Goal: Task Accomplishment & Management: Use online tool/utility

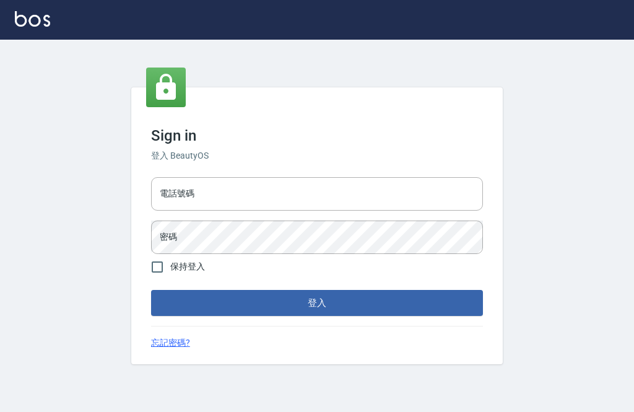
click at [389, 210] on input "電話號碼" at bounding box center [317, 193] width 332 height 33
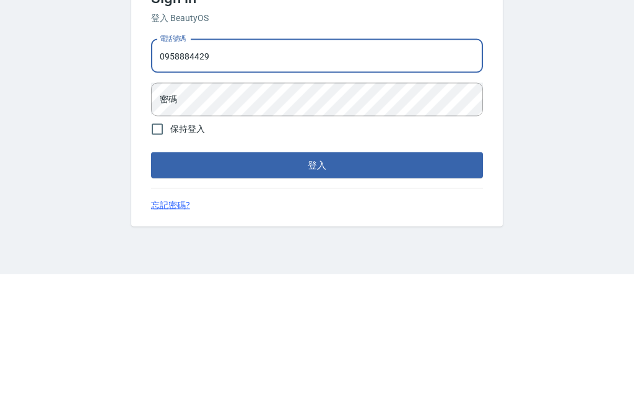
type input "0958884429"
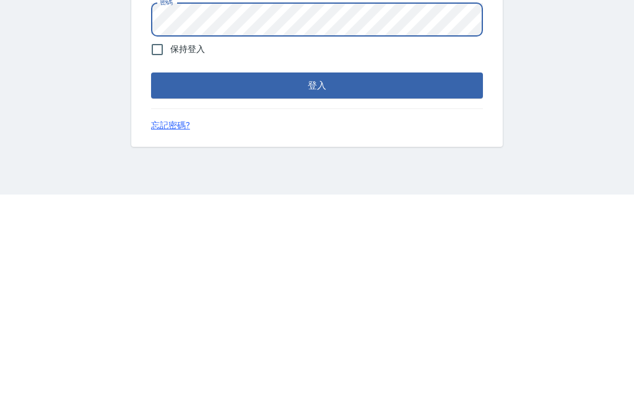
click at [190, 290] on button "登入" at bounding box center [317, 303] width 332 height 26
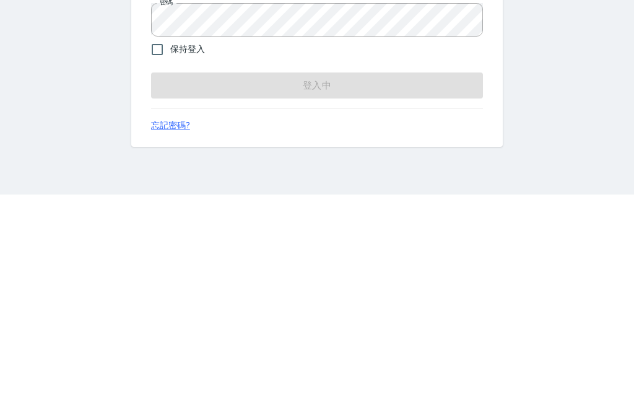
scroll to position [40, 0]
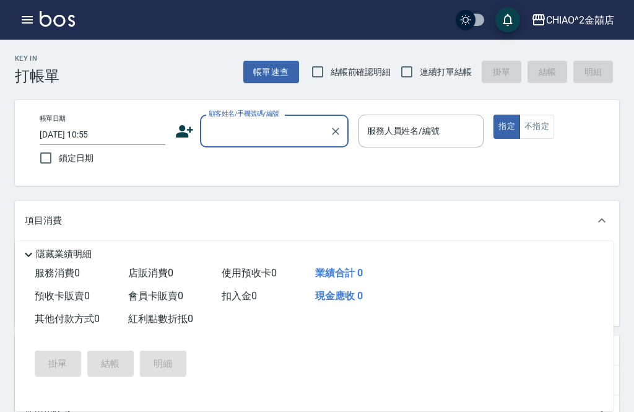
click at [70, 135] on input "[DATE] 10:55" at bounding box center [103, 134] width 126 height 20
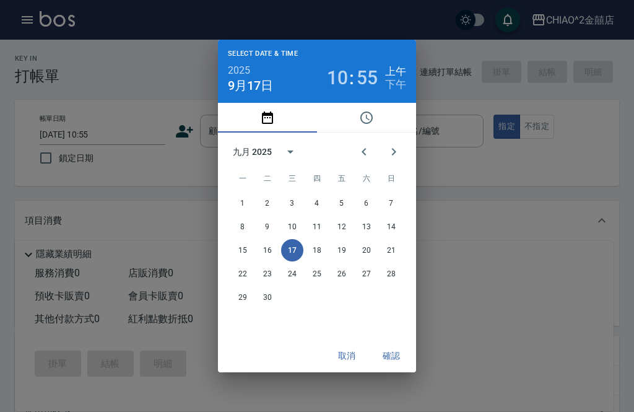
click at [266, 129] on button "pick date" at bounding box center [267, 118] width 99 height 30
click at [280, 125] on button "pick date" at bounding box center [267, 118] width 99 height 30
click at [255, 109] on button "pick date" at bounding box center [267, 118] width 99 height 30
click at [249, 123] on button "pick date" at bounding box center [267, 118] width 99 height 30
click at [239, 116] on button "pick date" at bounding box center [267, 118] width 99 height 30
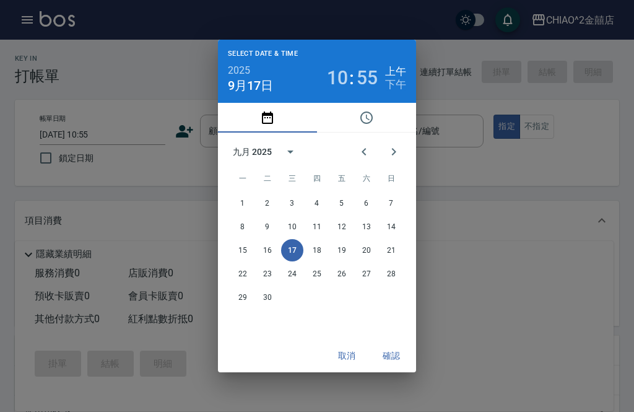
click at [237, 104] on button "pick date" at bounding box center [267, 118] width 99 height 30
click at [194, 71] on div "Select date & time 2025 [DATE] 10 : 55 上午 下午 九月 2025 一 二 三 四 五 六 日 1 2 3 4 5 6 …" at bounding box center [317, 206] width 634 height 412
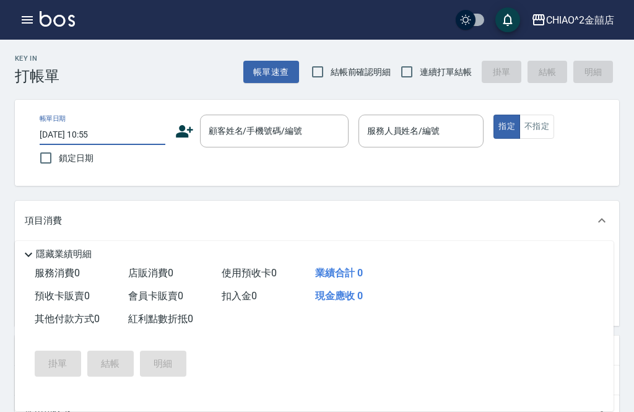
click at [67, 126] on input "[DATE] 10:55" at bounding box center [103, 134] width 126 height 20
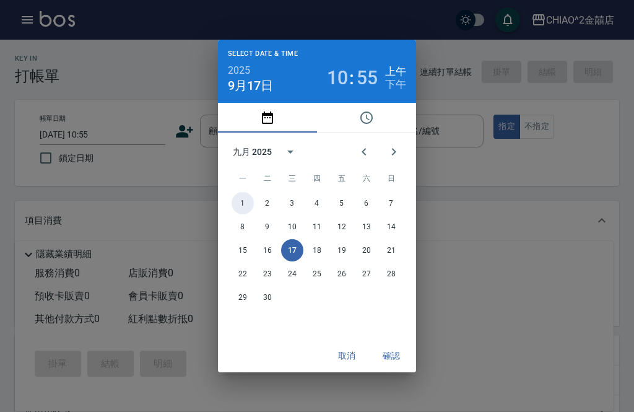
click at [253, 202] on button "1" at bounding box center [242, 203] width 22 height 22
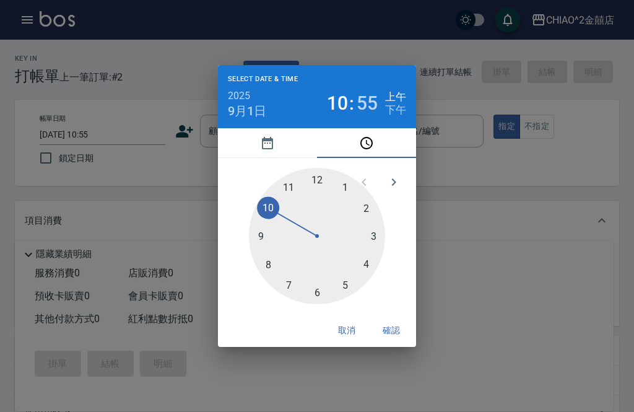
click at [354, 374] on div "Select date & time 2025 [DATE] 10 : 55 上午 下午 1 2 3 4 5 6 7 8 9 10 11 12 取消 確認" at bounding box center [317, 206] width 634 height 412
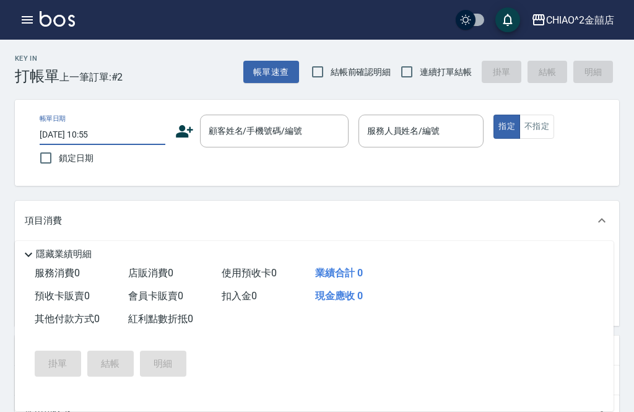
click at [118, 126] on input "[DATE] 10:55" at bounding box center [103, 134] width 126 height 20
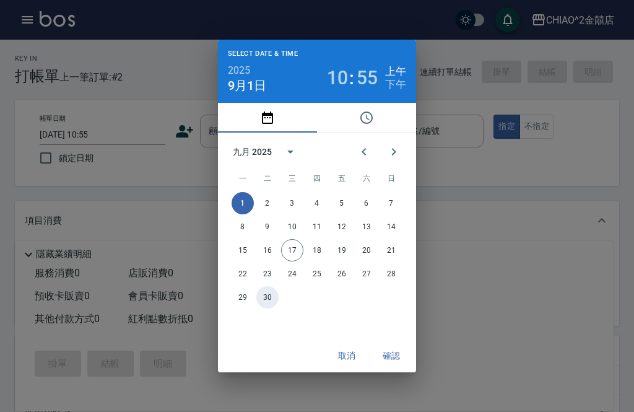
click at [271, 287] on button "30" at bounding box center [267, 297] width 22 height 22
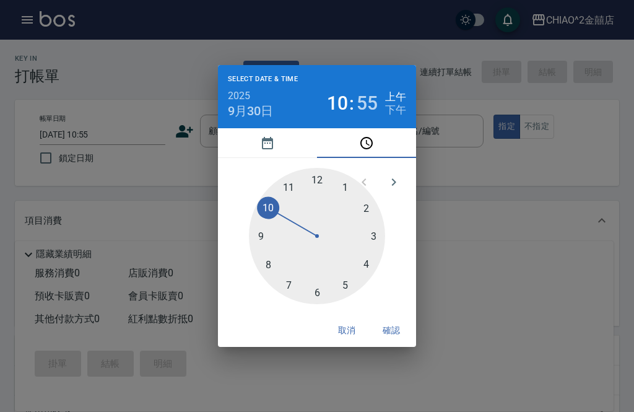
click at [391, 371] on div "Select date & time 2025 [DATE] 10 : 55 上午 下午 1 2 3 4 5 6 7 8 9 10 11 12 取消 確認" at bounding box center [317, 206] width 634 height 412
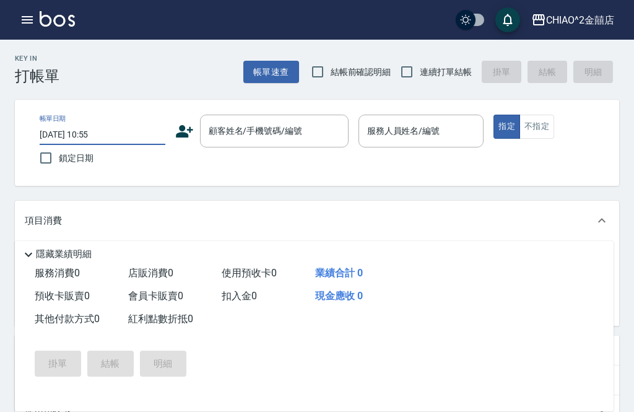
click at [52, 139] on input "[DATE] 10:55" at bounding box center [103, 134] width 126 height 20
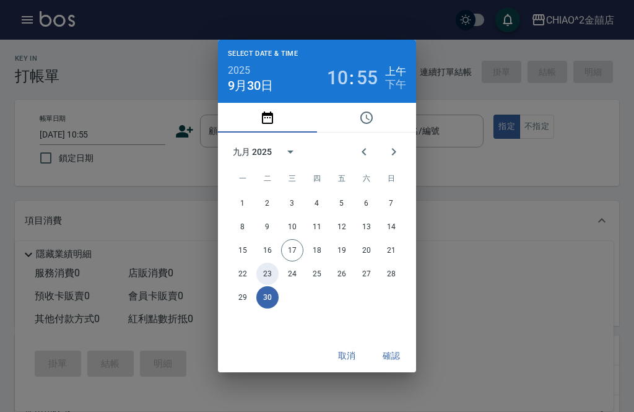
click at [258, 280] on button "23" at bounding box center [267, 273] width 22 height 22
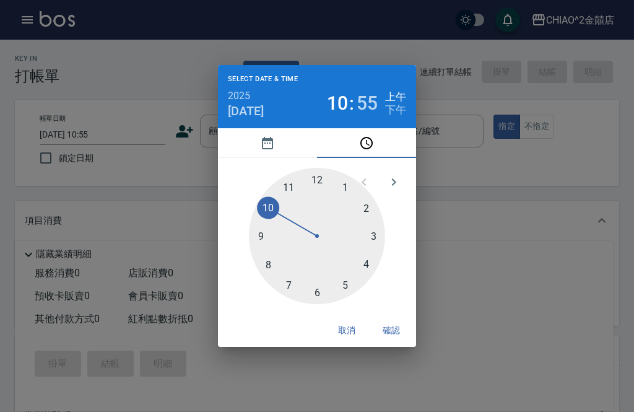
click at [254, 186] on div at bounding box center [317, 236] width 136 height 136
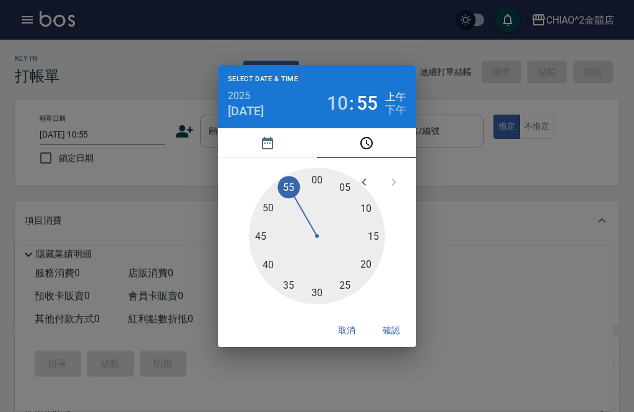
click at [257, 179] on div at bounding box center [317, 236] width 136 height 136
click at [350, 370] on div "Select date & time 2025 [DATE] 10 : 52 上午 下午 05 10 15 20 25 30 35 40 45 50 55 0…" at bounding box center [317, 206] width 634 height 412
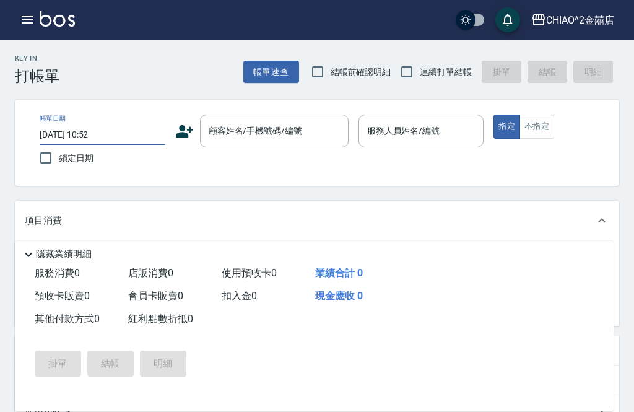
click at [93, 129] on input "[DATE] 10:52" at bounding box center [103, 134] width 126 height 20
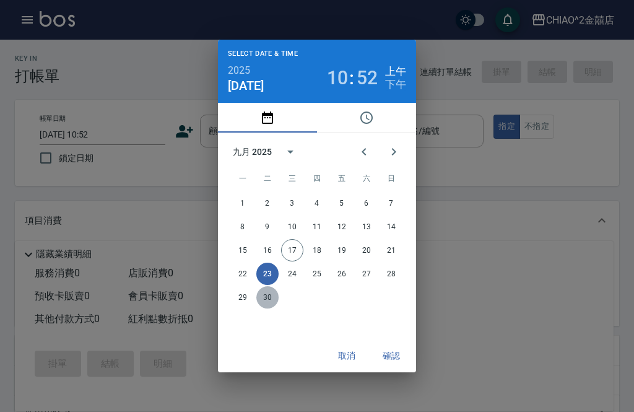
click at [271, 288] on button "30" at bounding box center [267, 297] width 22 height 22
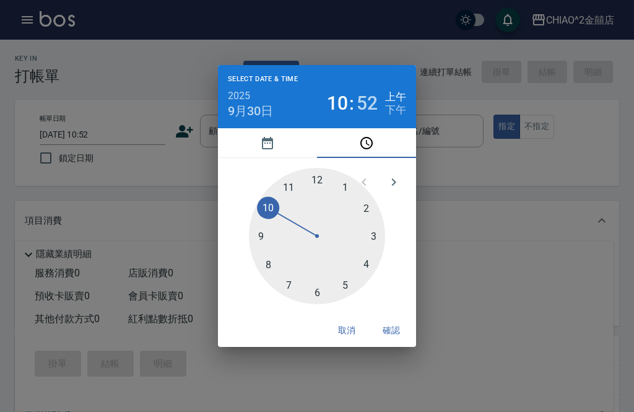
click at [477, 235] on div "Select date & time 2025 [DATE] 10 : 52 上午 下午 1 2 3 4 5 6 7 8 9 10 11 12 取消 確認" at bounding box center [317, 206] width 634 height 412
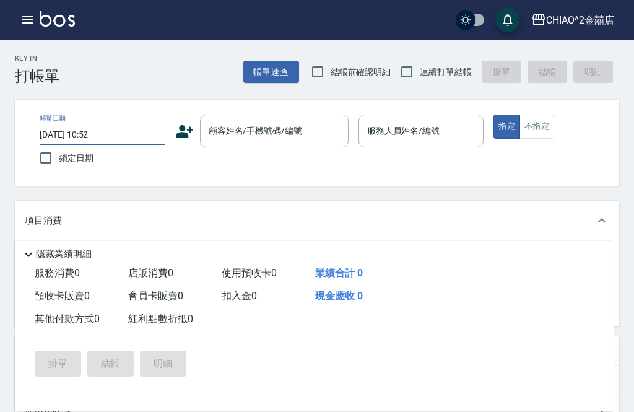
click at [110, 138] on input "[DATE] 10:52" at bounding box center [103, 134] width 126 height 20
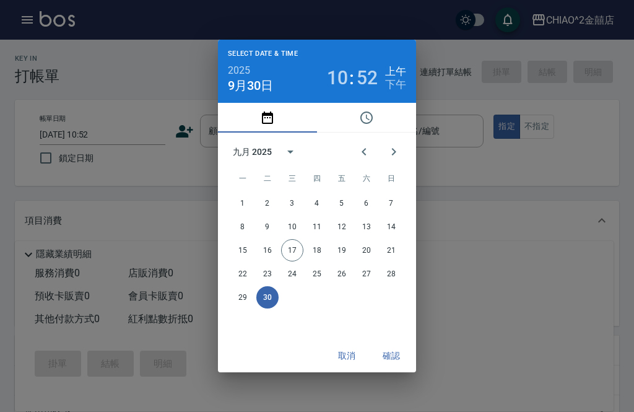
click at [273, 287] on button "30" at bounding box center [267, 297] width 22 height 22
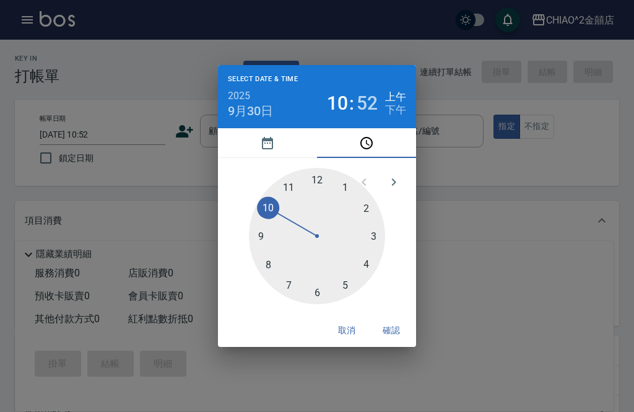
click at [259, 141] on button "pick date" at bounding box center [267, 143] width 99 height 30
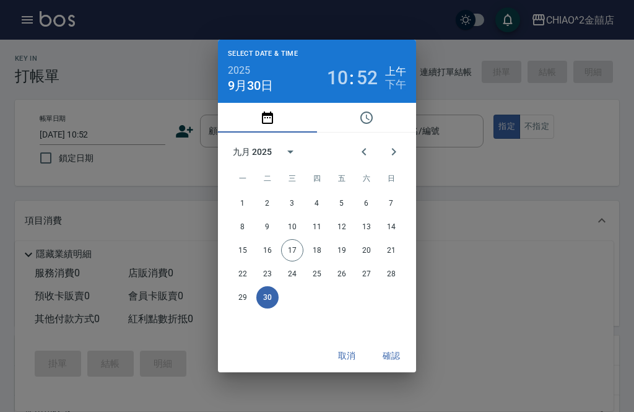
click at [267, 290] on button "30" at bounding box center [267, 297] width 22 height 22
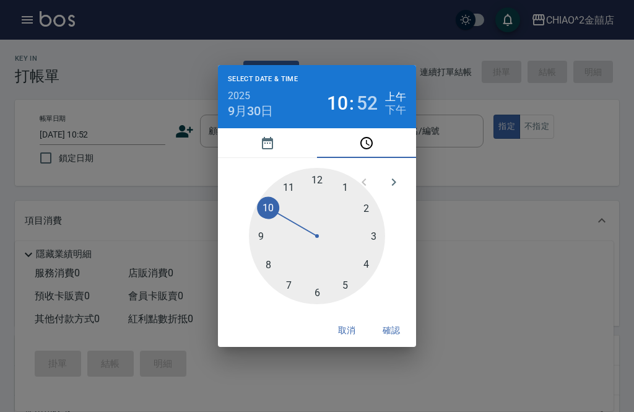
click at [261, 137] on icon "pick date" at bounding box center [267, 143] width 15 height 15
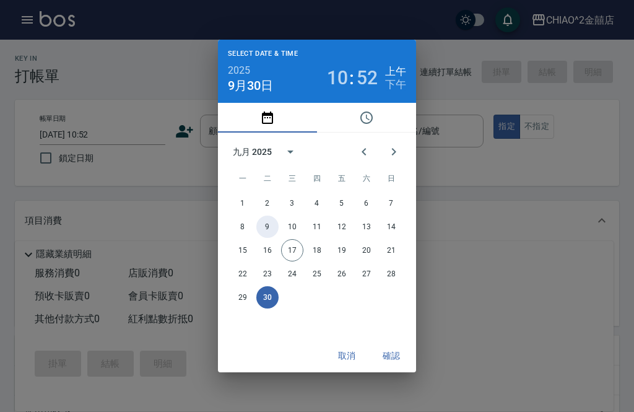
click at [275, 233] on button "9" at bounding box center [267, 226] width 22 height 22
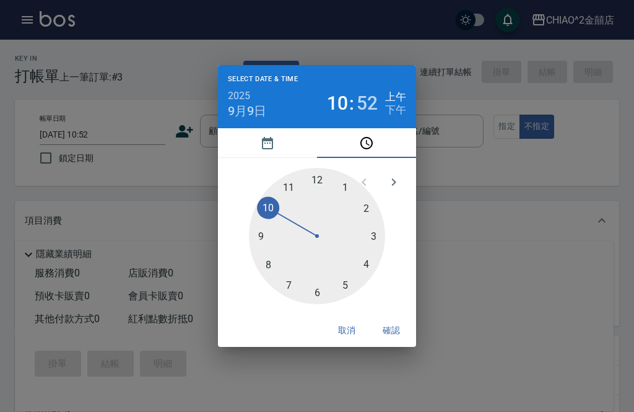
click at [264, 137] on icon "pick date" at bounding box center [267, 143] width 11 height 12
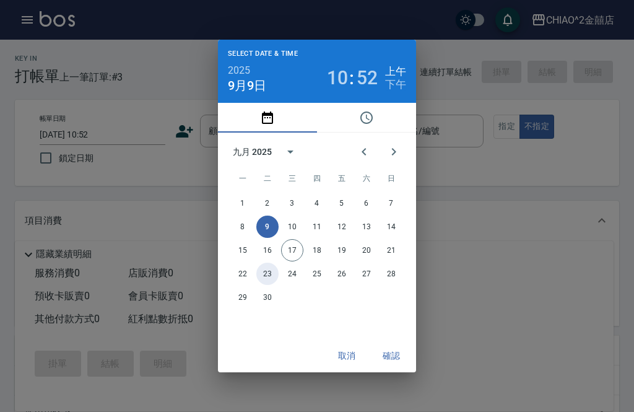
click at [266, 285] on button "23" at bounding box center [267, 273] width 22 height 22
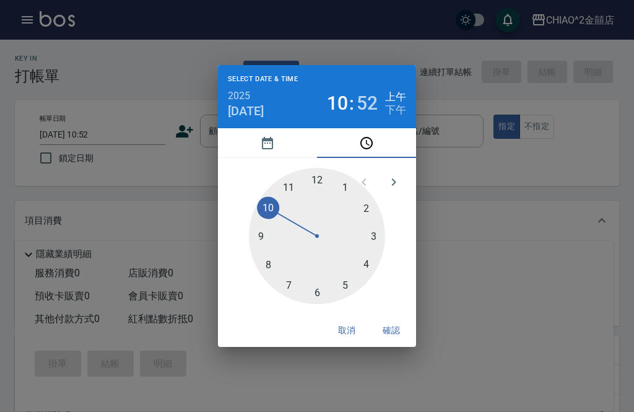
click at [264, 142] on icon "pick date" at bounding box center [267, 143] width 15 height 15
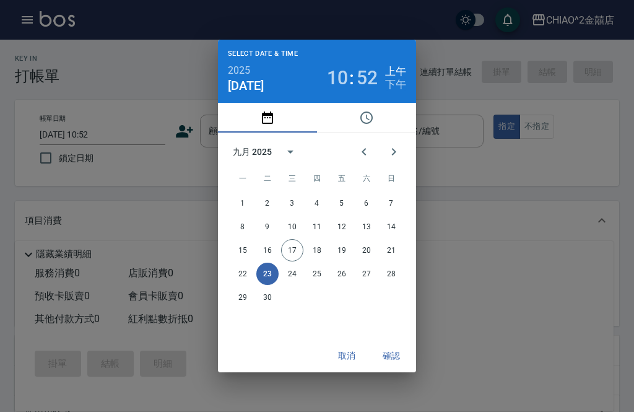
click at [266, 283] on button "23" at bounding box center [267, 273] width 22 height 22
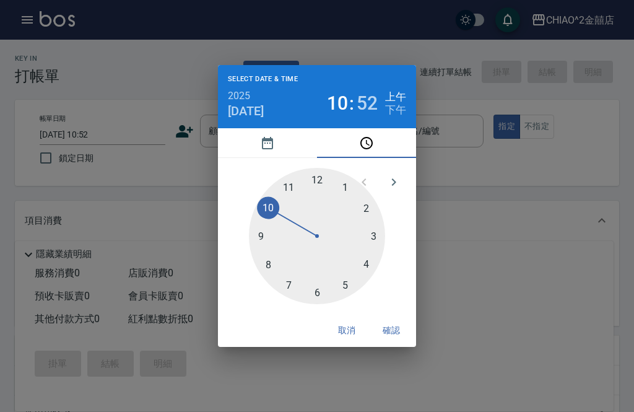
click at [353, 359] on div "Select date & time 2025 [DATE] 10 : 52 上午 下午 1 2 3 4 5 6 7 8 9 10 11 12 取消 確認" at bounding box center [317, 206] width 634 height 412
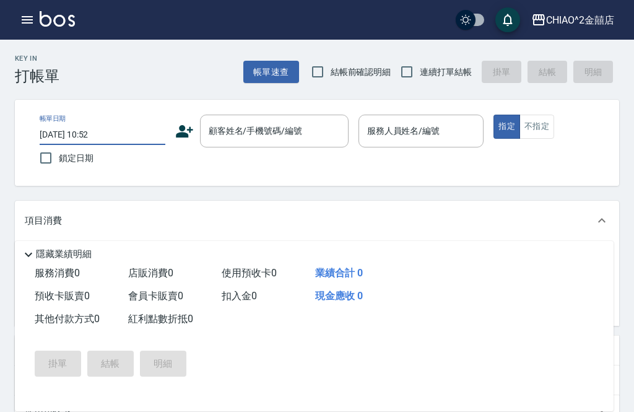
click at [98, 132] on input "[DATE] 10:52" at bounding box center [103, 134] width 126 height 20
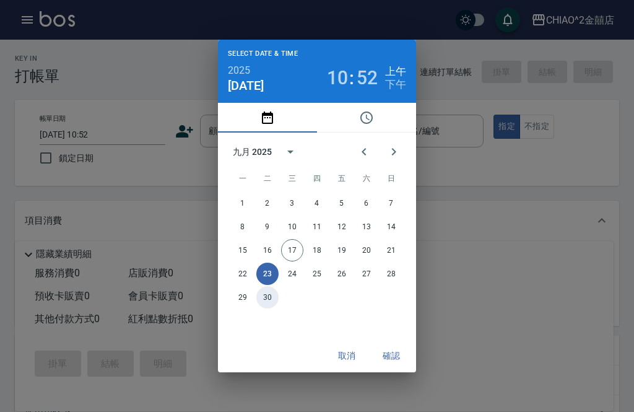
click at [267, 297] on button "30" at bounding box center [267, 297] width 22 height 22
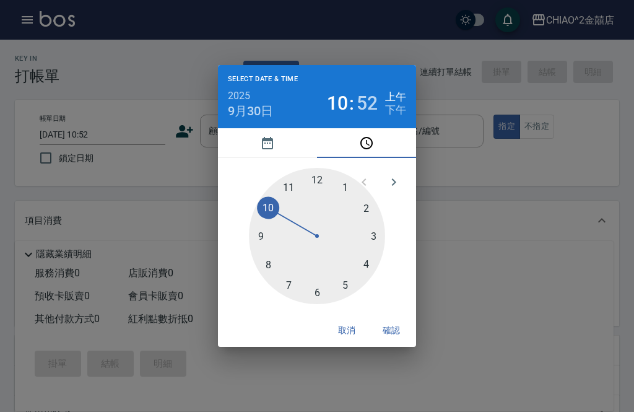
click at [274, 170] on div at bounding box center [317, 236] width 136 height 136
click at [274, 185] on div at bounding box center [317, 236] width 136 height 136
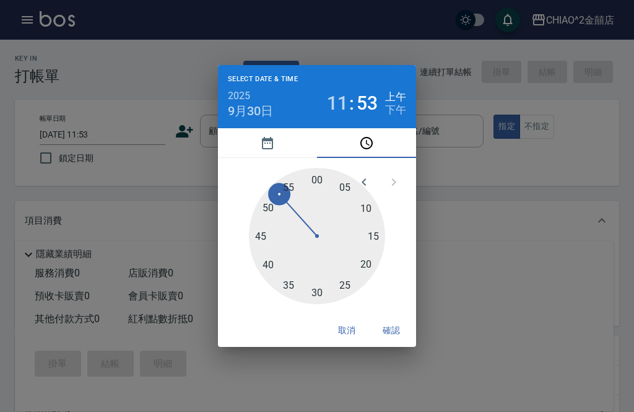
click at [282, 177] on div at bounding box center [317, 236] width 136 height 136
click at [293, 150] on button "pick date" at bounding box center [267, 143] width 99 height 30
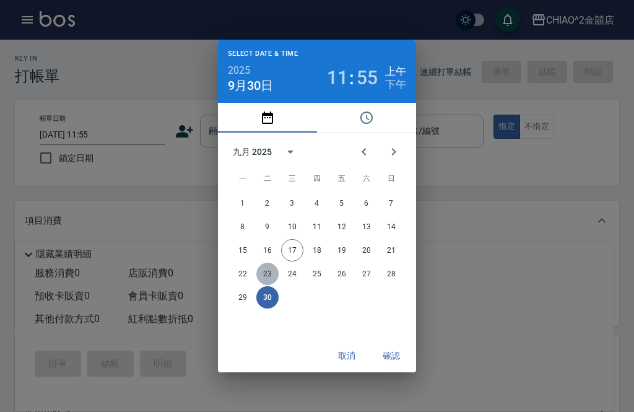
click at [274, 280] on button "23" at bounding box center [267, 273] width 22 height 22
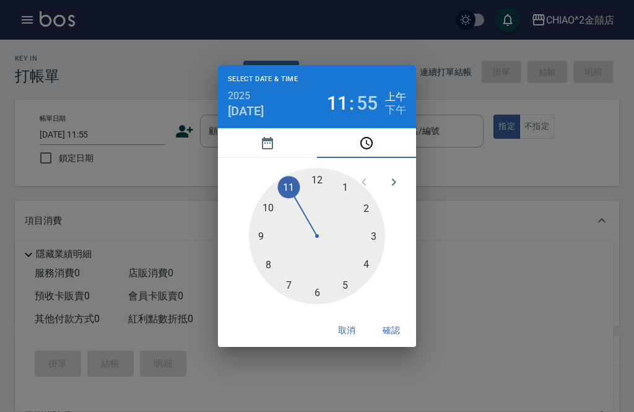
click at [275, 144] on button "pick date" at bounding box center [267, 143] width 99 height 30
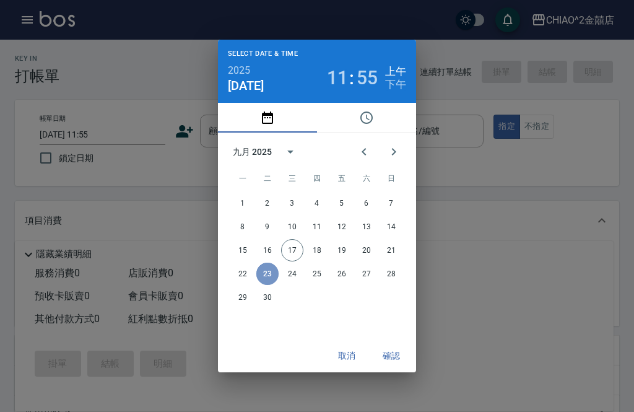
click at [263, 268] on button "23" at bounding box center [267, 273] width 22 height 22
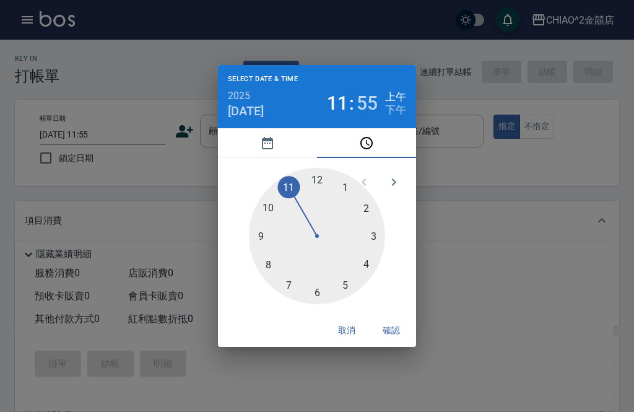
click at [282, 129] on button "pick date" at bounding box center [267, 143] width 99 height 30
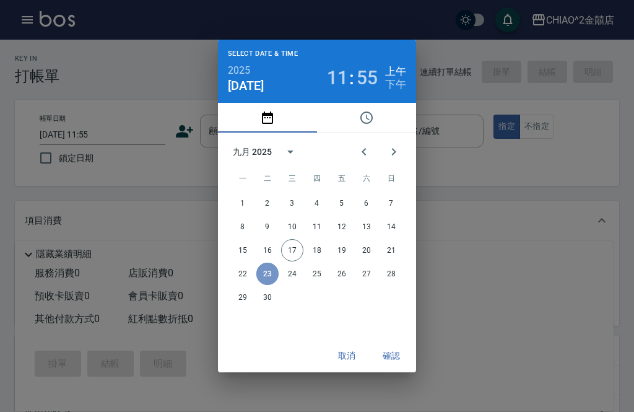
click at [265, 277] on button "23" at bounding box center [267, 273] width 22 height 22
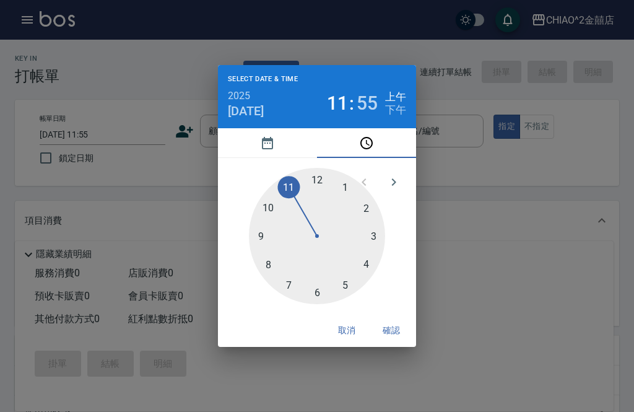
click at [285, 152] on button "pick date" at bounding box center [267, 143] width 99 height 30
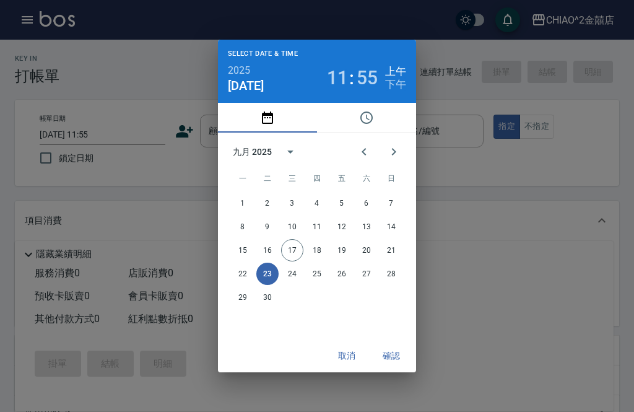
click at [265, 262] on button "23" at bounding box center [267, 273] width 22 height 22
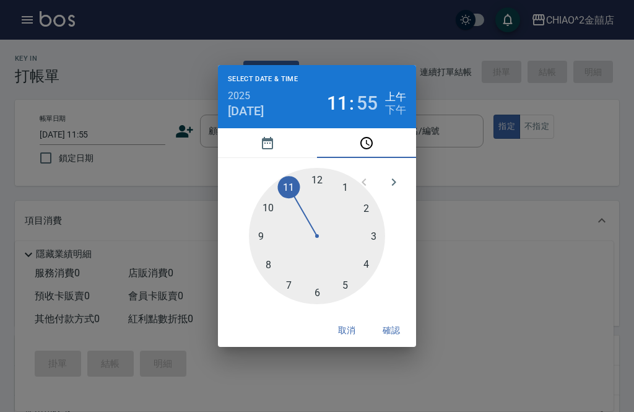
click at [283, 141] on button "pick date" at bounding box center [267, 143] width 99 height 30
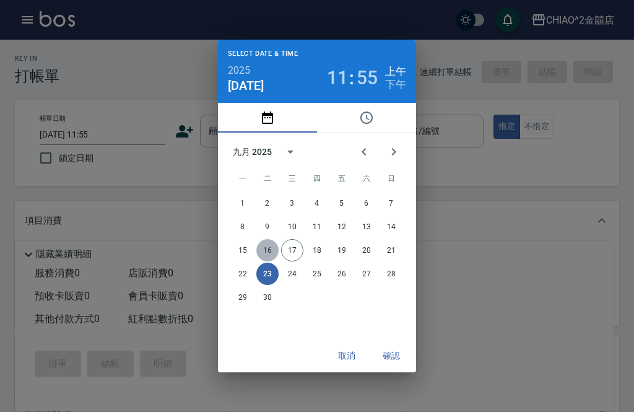
click at [268, 261] on button "16" at bounding box center [267, 250] width 22 height 22
type input "[DATE] 11:55"
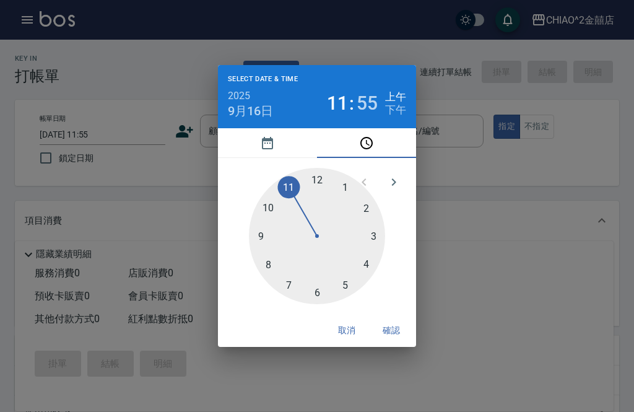
click at [391, 361] on div "Select date & time 2025 [DATE] 11 : 55 上午 下午 1 2 3 4 5 6 7 8 9 10 11 12 取消 確認" at bounding box center [317, 206] width 634 height 412
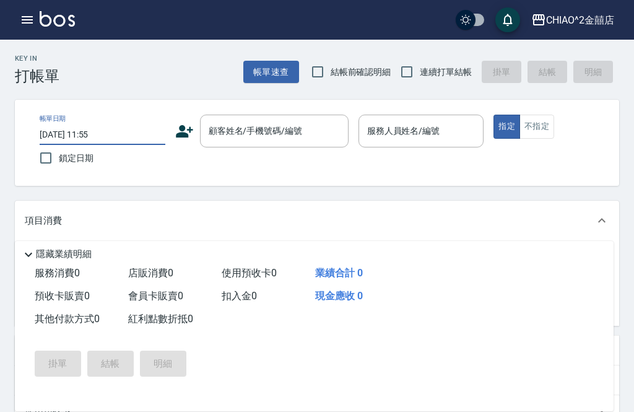
click at [46, 155] on input "鎖定日期" at bounding box center [46, 158] width 26 height 26
checkbox input "true"
click at [282, 138] on input "顧客姓名/手機號碼/編號" at bounding box center [264, 131] width 119 height 22
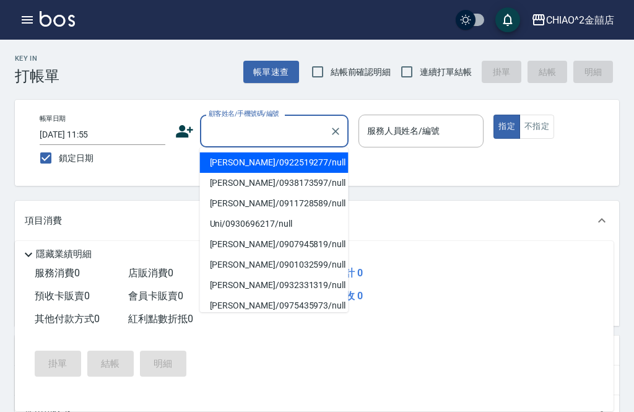
scroll to position [40, 0]
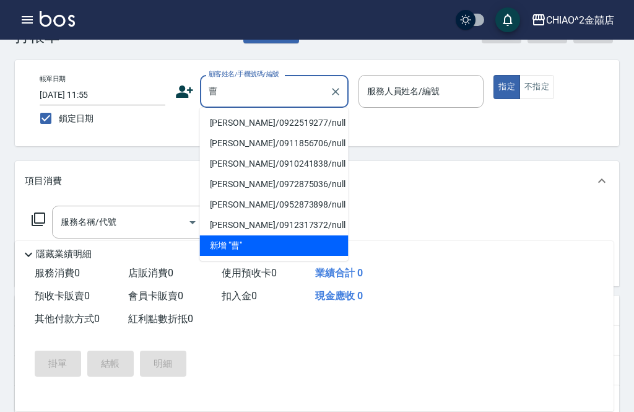
click at [306, 125] on li "[PERSON_NAME]/0922519277/null" at bounding box center [274, 123] width 149 height 20
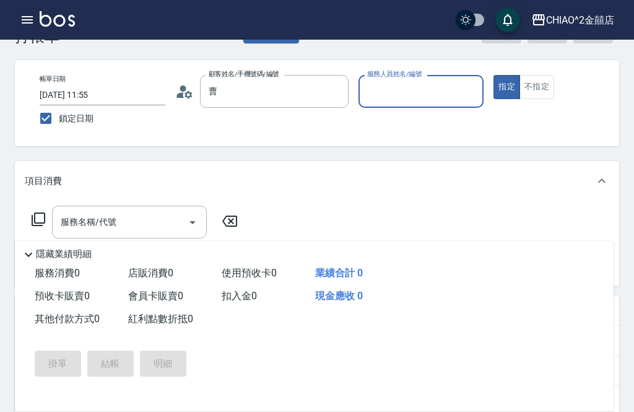
type input "[PERSON_NAME]/0922519277/null"
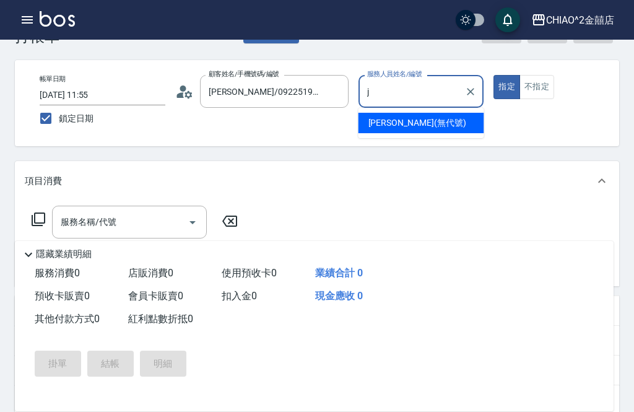
click at [424, 127] on div "[PERSON_NAME] (無代號)" at bounding box center [421, 123] width 126 height 20
type input "[PERSON_NAME](無代號)"
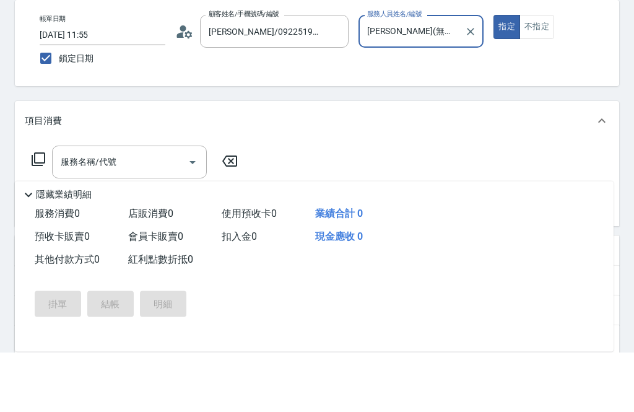
click at [100, 211] on input "服務名稱/代號" at bounding box center [120, 222] width 125 height 22
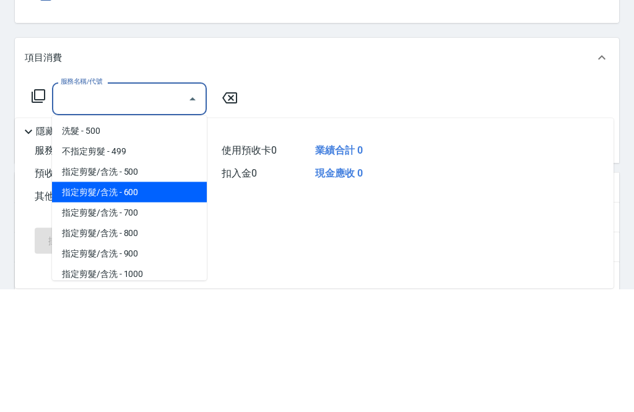
click at [104, 305] on span "指定剪髮/含洗 - 600" at bounding box center [129, 315] width 155 height 20
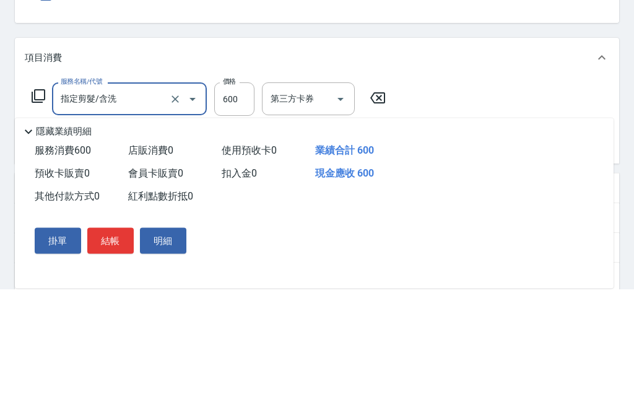
type input "指定剪髮/含洗"
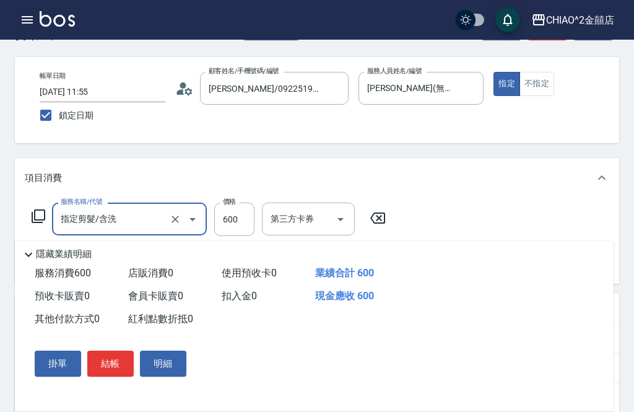
scroll to position [41, 0]
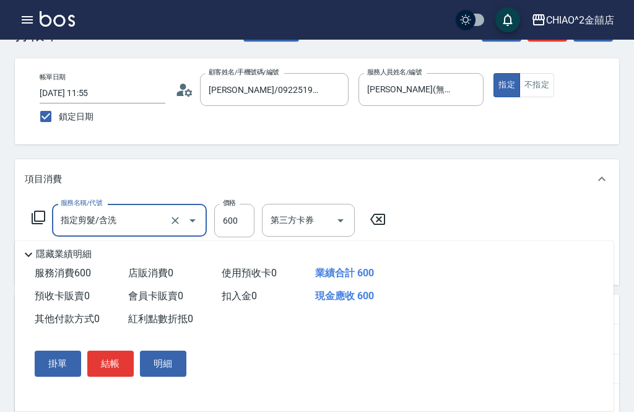
click at [115, 376] on button "結帳" at bounding box center [110, 363] width 46 height 26
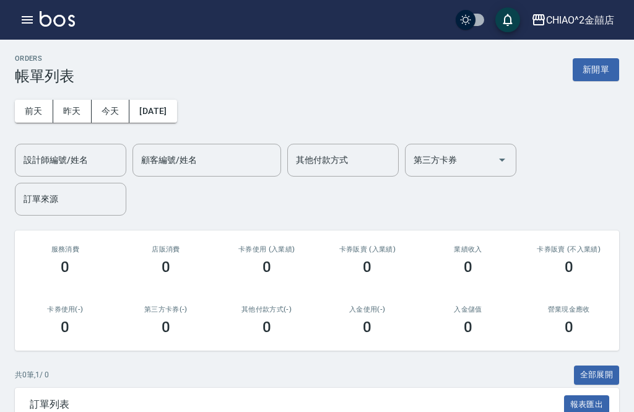
click at [597, 74] on button "新開單" at bounding box center [595, 69] width 46 height 23
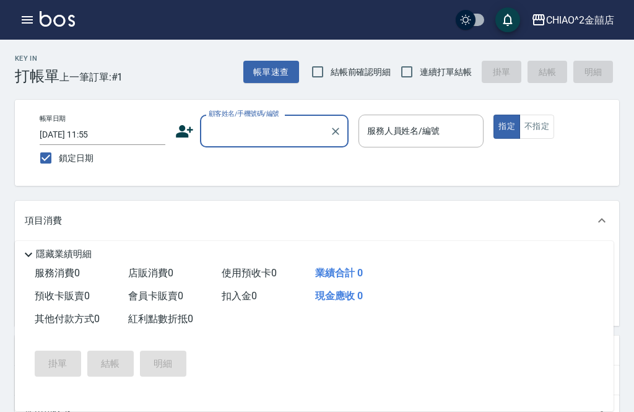
click at [275, 130] on input "顧客姓名/手機號碼/編號" at bounding box center [264, 131] width 119 height 22
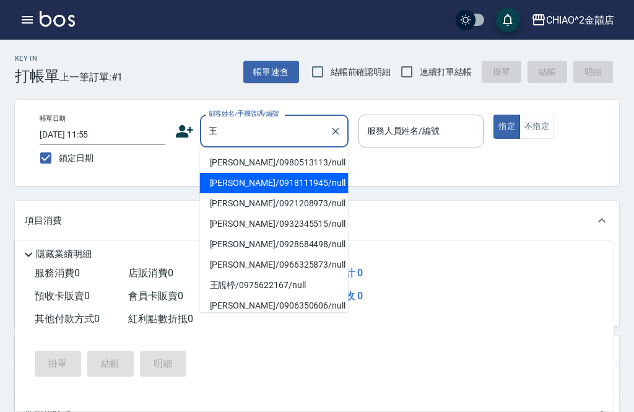
click at [223, 183] on li "[PERSON_NAME]/0918111945/null" at bounding box center [274, 183] width 149 height 20
type input "[PERSON_NAME]/0918111945/null"
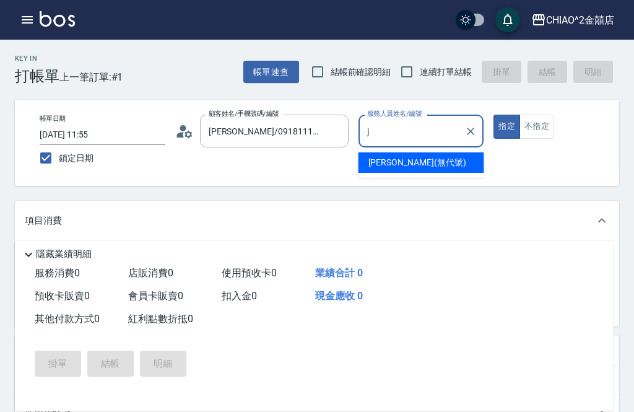
click at [440, 165] on div "[PERSON_NAME] (無代號)" at bounding box center [421, 162] width 126 height 20
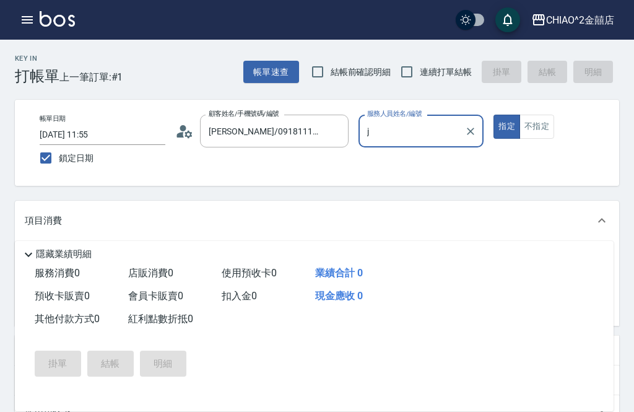
type input "[PERSON_NAME](無代號)"
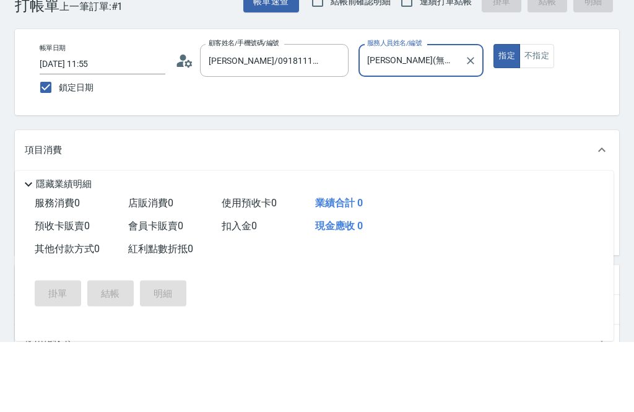
click at [89, 245] on div "服務名稱/代號 服務名稱/代號" at bounding box center [129, 261] width 155 height 33
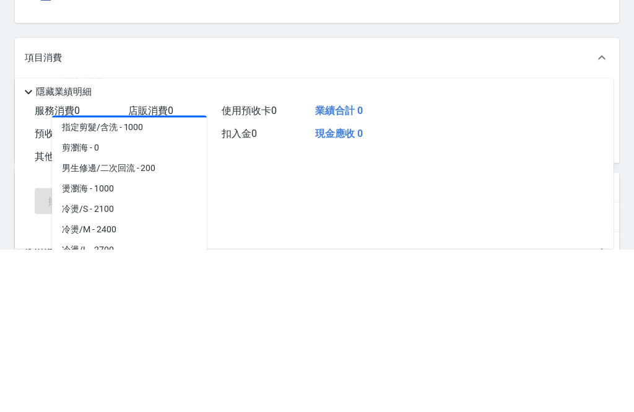
scroll to position [147, 0]
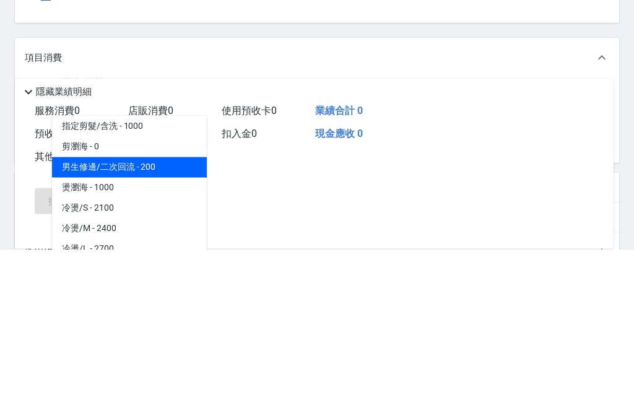
click at [90, 320] on span "男生修邊/二次回流 - 200" at bounding box center [129, 330] width 155 height 20
type input "男生修邊/二次回流"
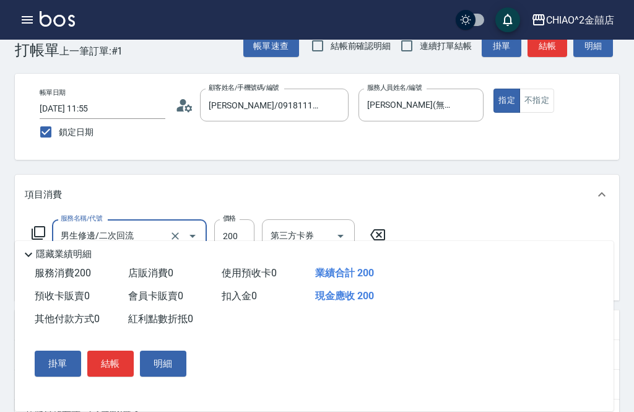
scroll to position [25, 0]
click at [112, 376] on button "結帳" at bounding box center [110, 363] width 46 height 26
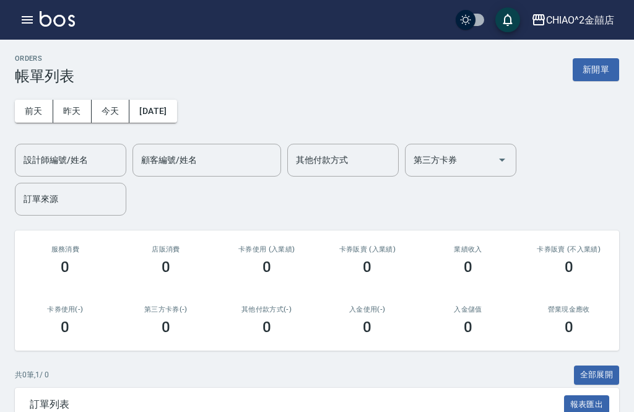
click at [599, 73] on button "新開單" at bounding box center [595, 69] width 46 height 23
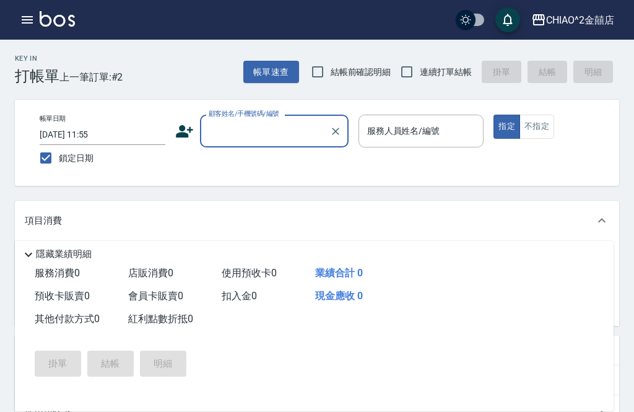
click at [244, 140] on input "顧客姓名/手機號碼/編號" at bounding box center [264, 131] width 119 height 22
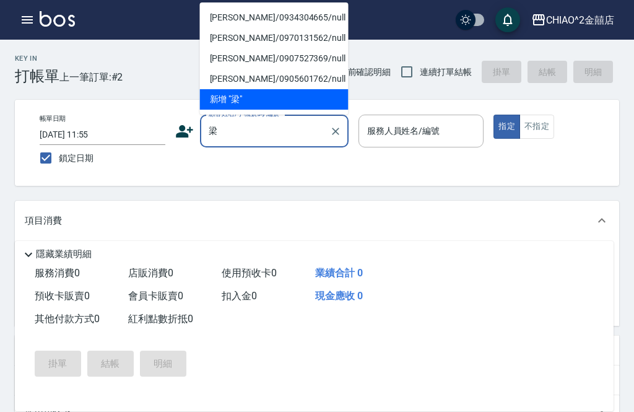
click at [216, 27] on li "[PERSON_NAME]/0934304665/null" at bounding box center [274, 17] width 149 height 20
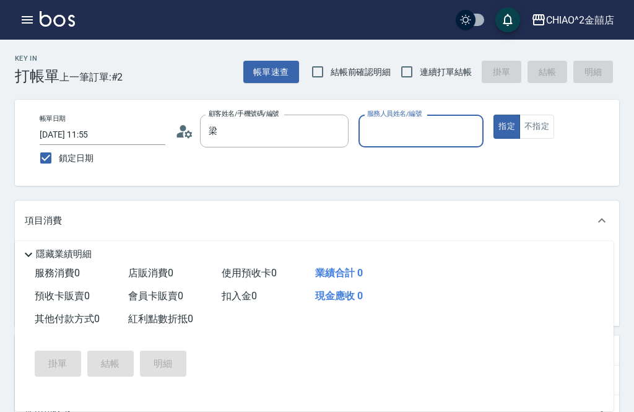
type input "[PERSON_NAME]/0934304665/null"
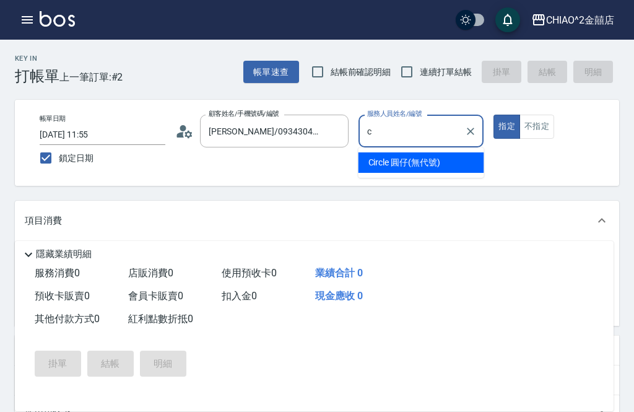
click at [423, 168] on span "Circle 圓仔 (無代號)" at bounding box center [404, 162] width 72 height 13
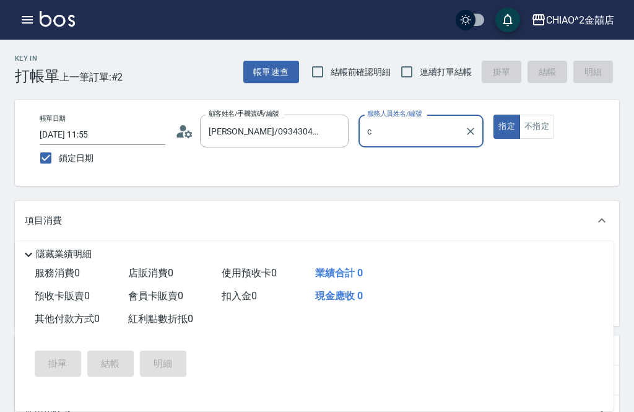
type input "Circle 圓仔(無代號)"
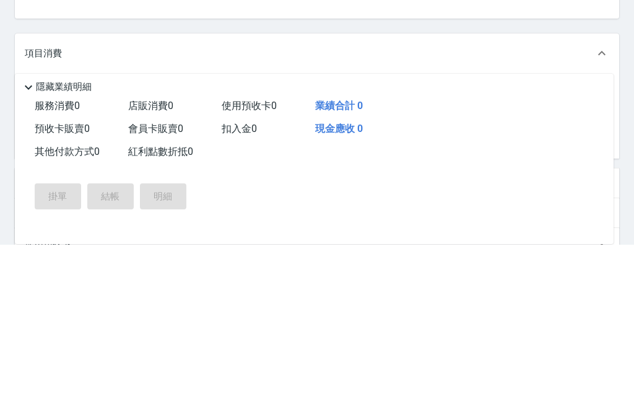
click at [85, 251] on input "服務名稱/代號" at bounding box center [120, 262] width 125 height 22
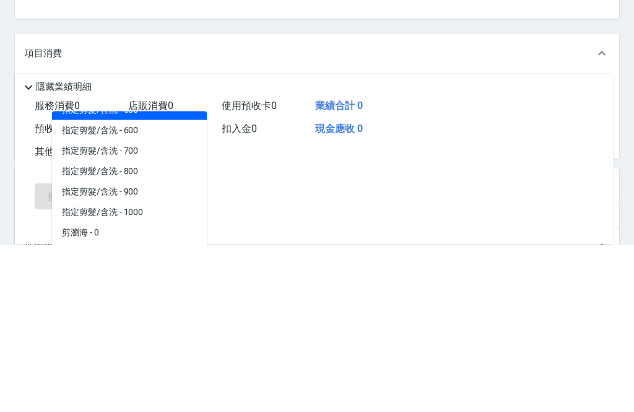
scroll to position [55, 0]
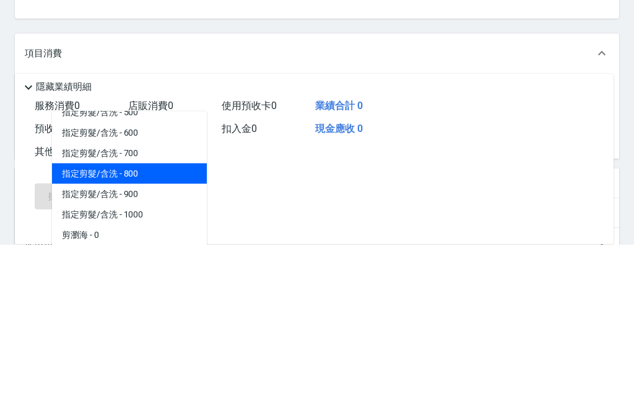
click at [88, 330] on span "指定剪髮/含洗 - 800" at bounding box center [129, 340] width 155 height 20
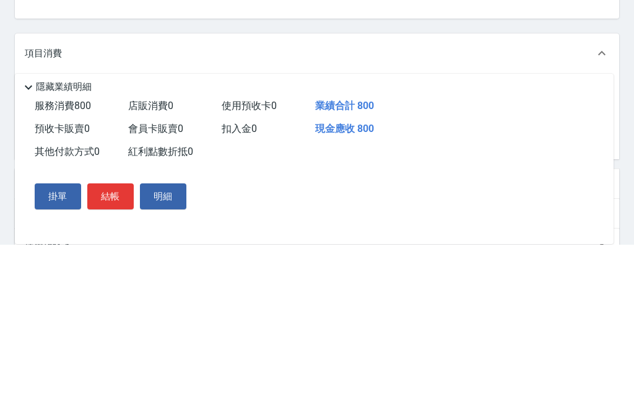
type input "指定剪髮/含洗"
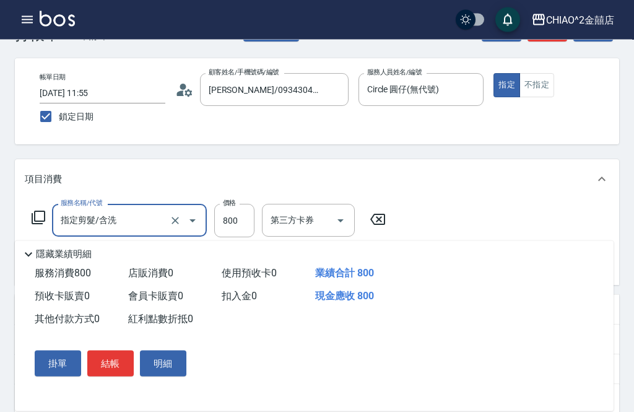
scroll to position [41, 0]
click at [108, 376] on button "結帳" at bounding box center [110, 363] width 46 height 26
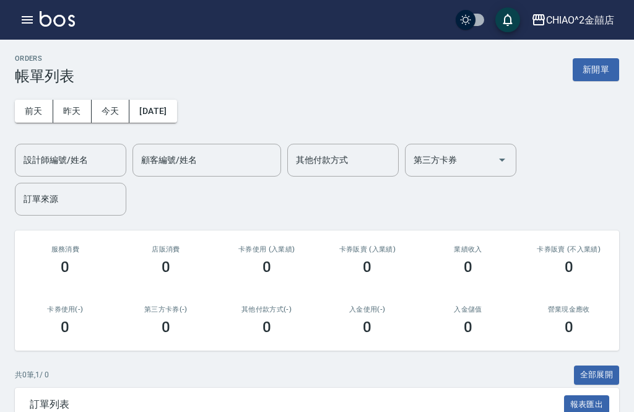
click at [73, 108] on button "昨天" at bounding box center [72, 111] width 38 height 23
click at [608, 69] on button "新開單" at bounding box center [595, 69] width 46 height 23
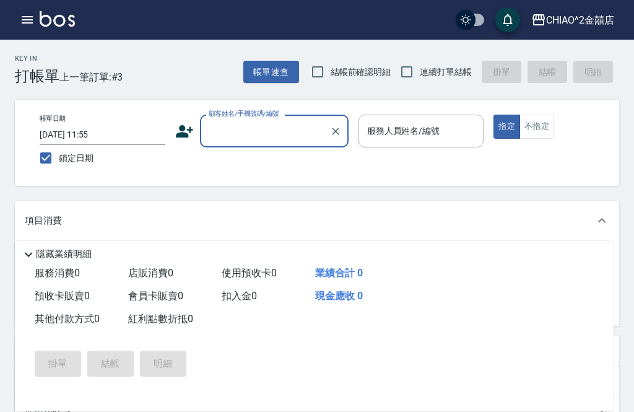
click at [243, 136] on input "顧客姓名/手機號碼/編號" at bounding box center [264, 131] width 119 height 22
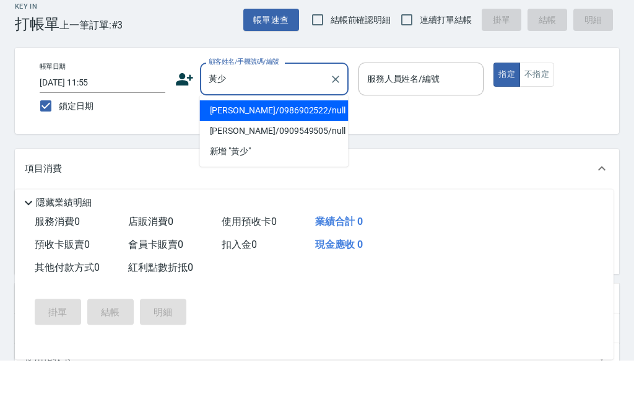
click at [220, 152] on li "[PERSON_NAME]/0986902522/null" at bounding box center [274, 162] width 149 height 20
type input "[PERSON_NAME]/0986902522/null"
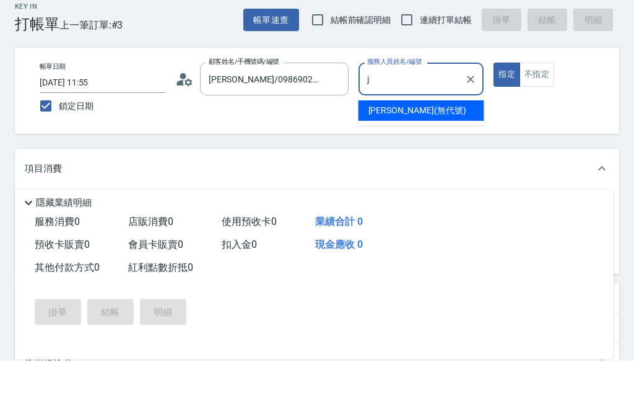
click at [429, 152] on div "[PERSON_NAME] (無代號)" at bounding box center [421, 162] width 126 height 20
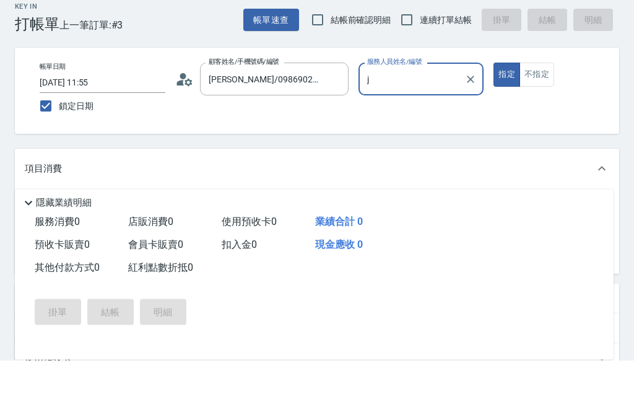
type input "[PERSON_NAME](無代號)"
click at [537, 114] on button "不指定" at bounding box center [536, 126] width 35 height 24
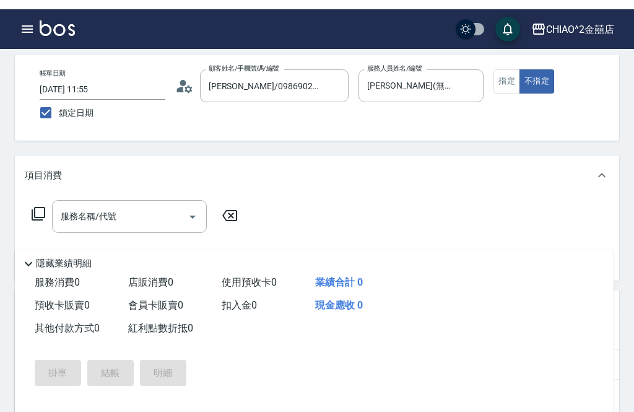
scroll to position [45, 0]
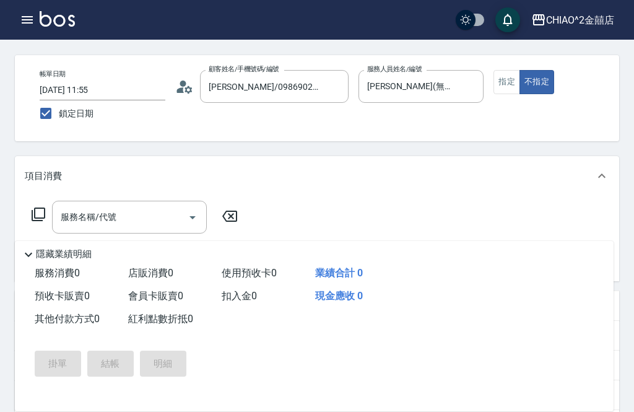
click at [72, 217] on div "服務名稱/代號 服務名稱/代號" at bounding box center [129, 217] width 155 height 33
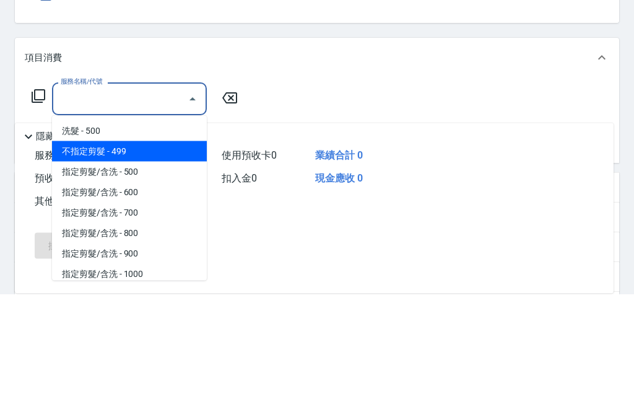
click at [78, 259] on span "不指定剪髮 - 499" at bounding box center [129, 269] width 155 height 20
type input "不指定剪髮"
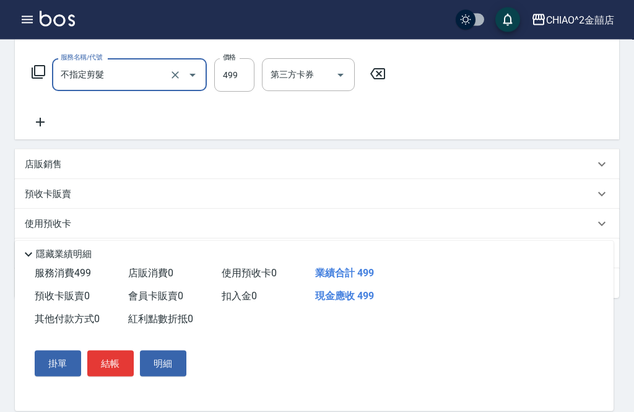
click at [72, 258] on p "其他付款方式 入金可用餘額: 0" at bounding box center [82, 254] width 114 height 14
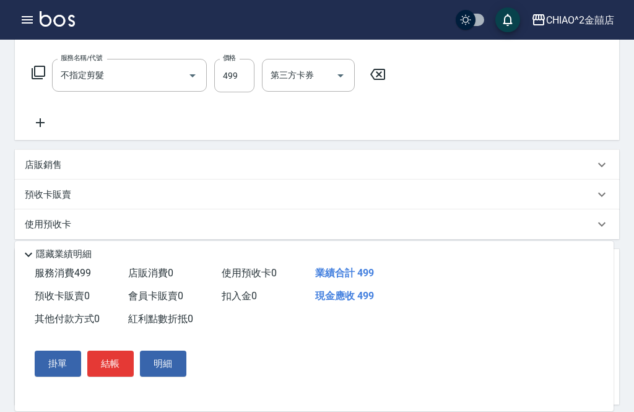
scroll to position [0, 0]
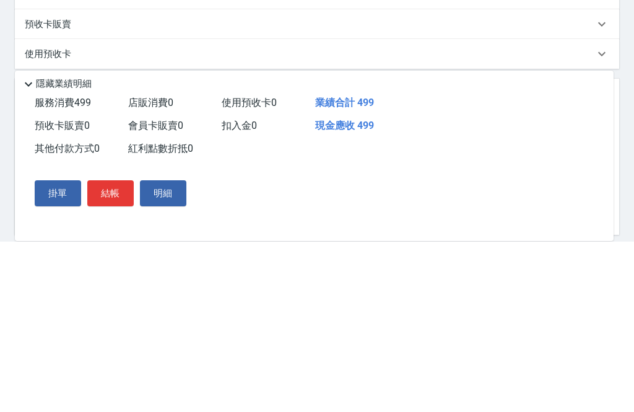
click at [54, 267] on span "服務消費 499" at bounding box center [63, 273] width 56 height 12
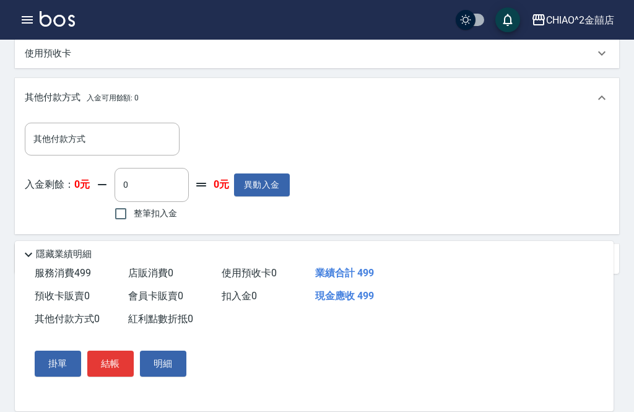
click at [43, 144] on div "其他付款方式 其他付款方式" at bounding box center [102, 139] width 155 height 33
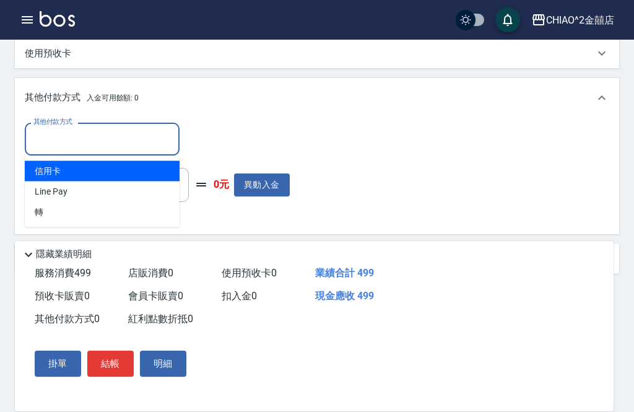
scroll to position [356, 0]
click at [62, 198] on span "Line Pay" at bounding box center [102, 192] width 155 height 20
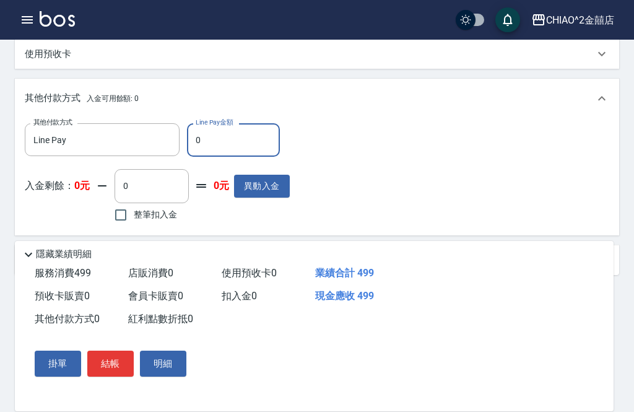
type input "Line Pay"
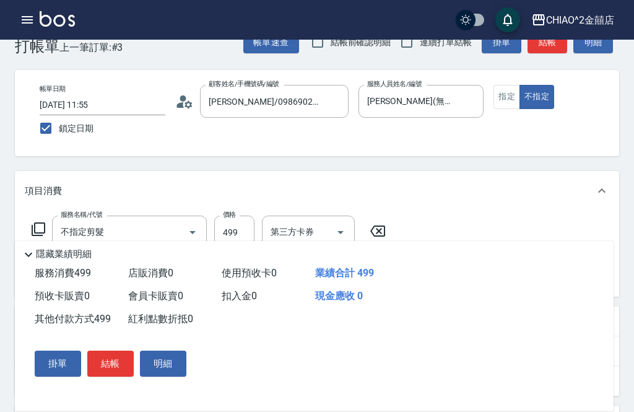
scroll to position [29, 0]
type input "499"
click at [110, 376] on button "結帳" at bounding box center [110, 363] width 46 height 26
